Goal: Use online tool/utility: Utilize a website feature to perform a specific function

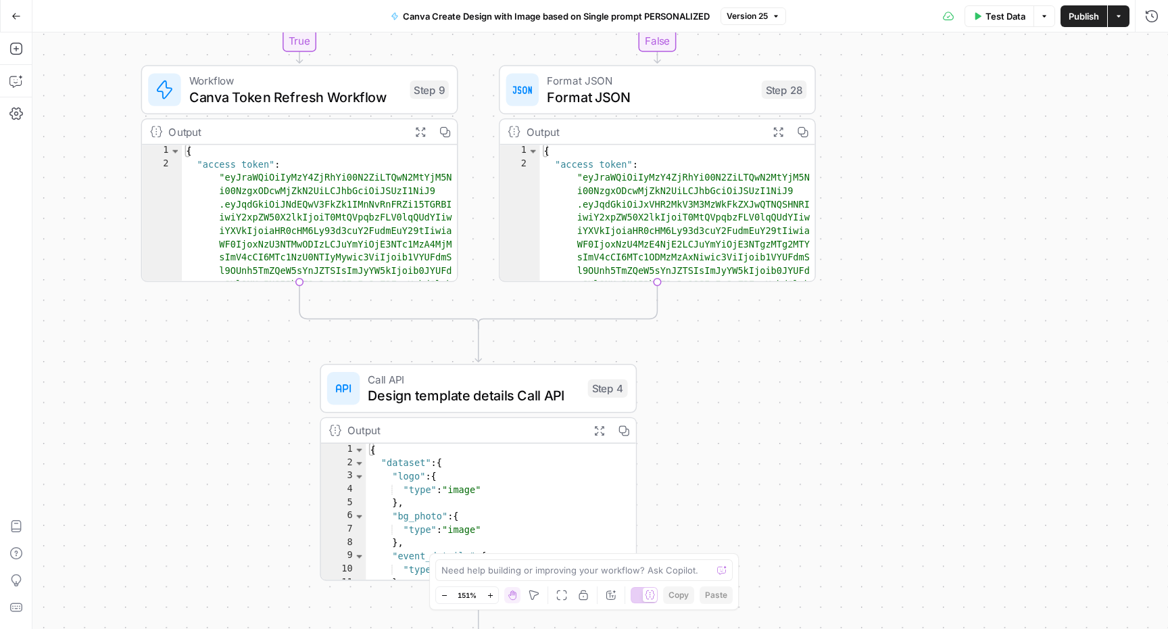
drag, startPoint x: 701, startPoint y: 193, endPoint x: 702, endPoint y: 379, distance: 185.9
click at [702, 379] on div "true false Workflow Input Settings Inputs Read from Grid Get Client Brand Kit a…" at bounding box center [600, 330] width 1136 height 596
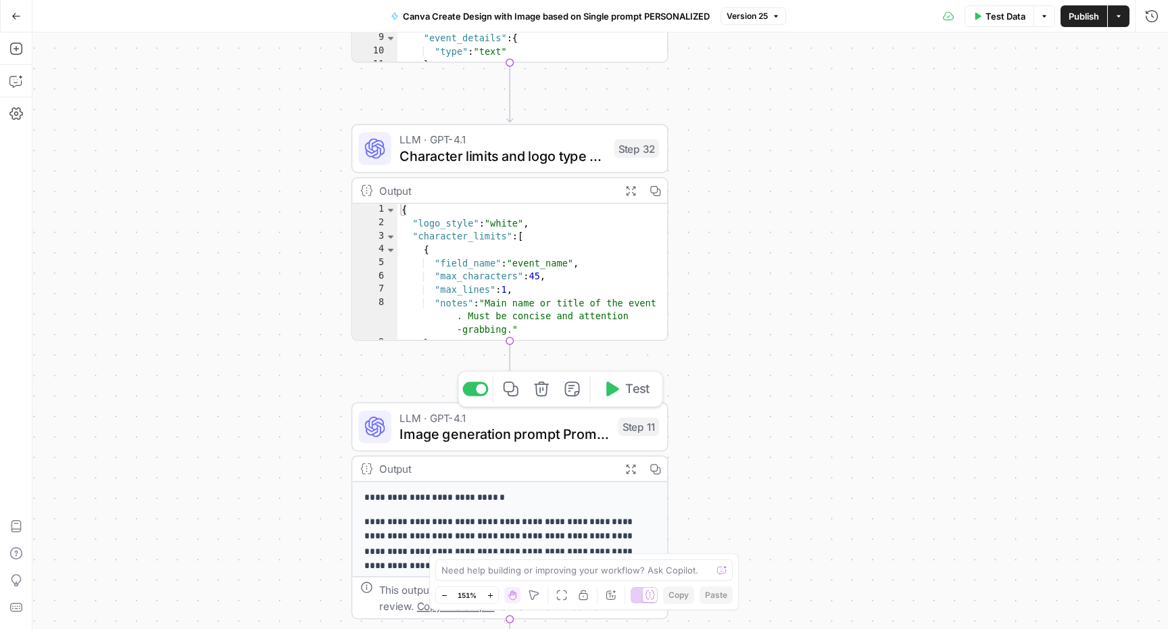
click at [638, 435] on div "Step 11" at bounding box center [639, 426] width 41 height 18
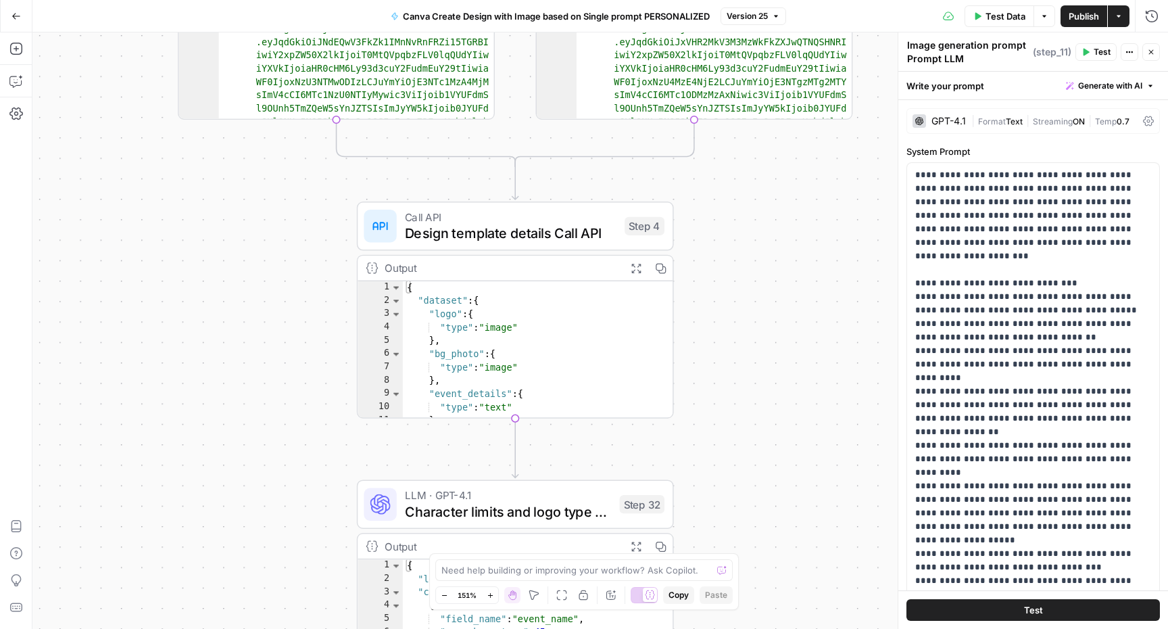
click at [21, 19] on button "Go Back" at bounding box center [16, 16] width 24 height 24
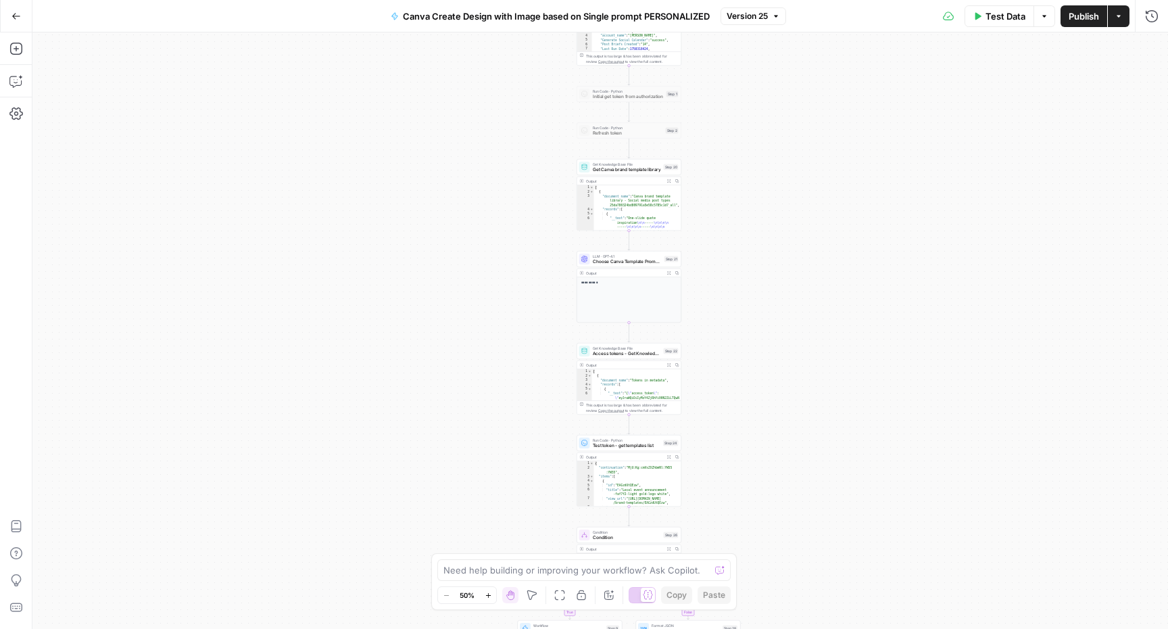
click at [986, 22] on span "Test Data" at bounding box center [1006, 16] width 40 height 14
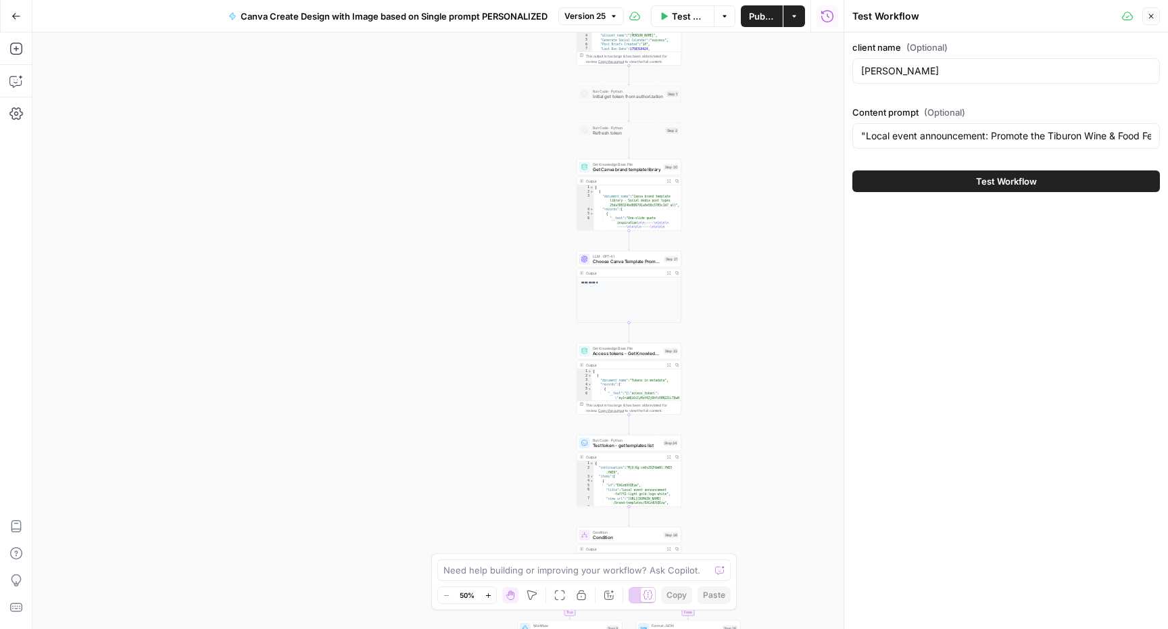
click at [924, 178] on button "Test Workflow" at bounding box center [1007, 181] width 308 height 22
